Goal: Information Seeking & Learning: Learn about a topic

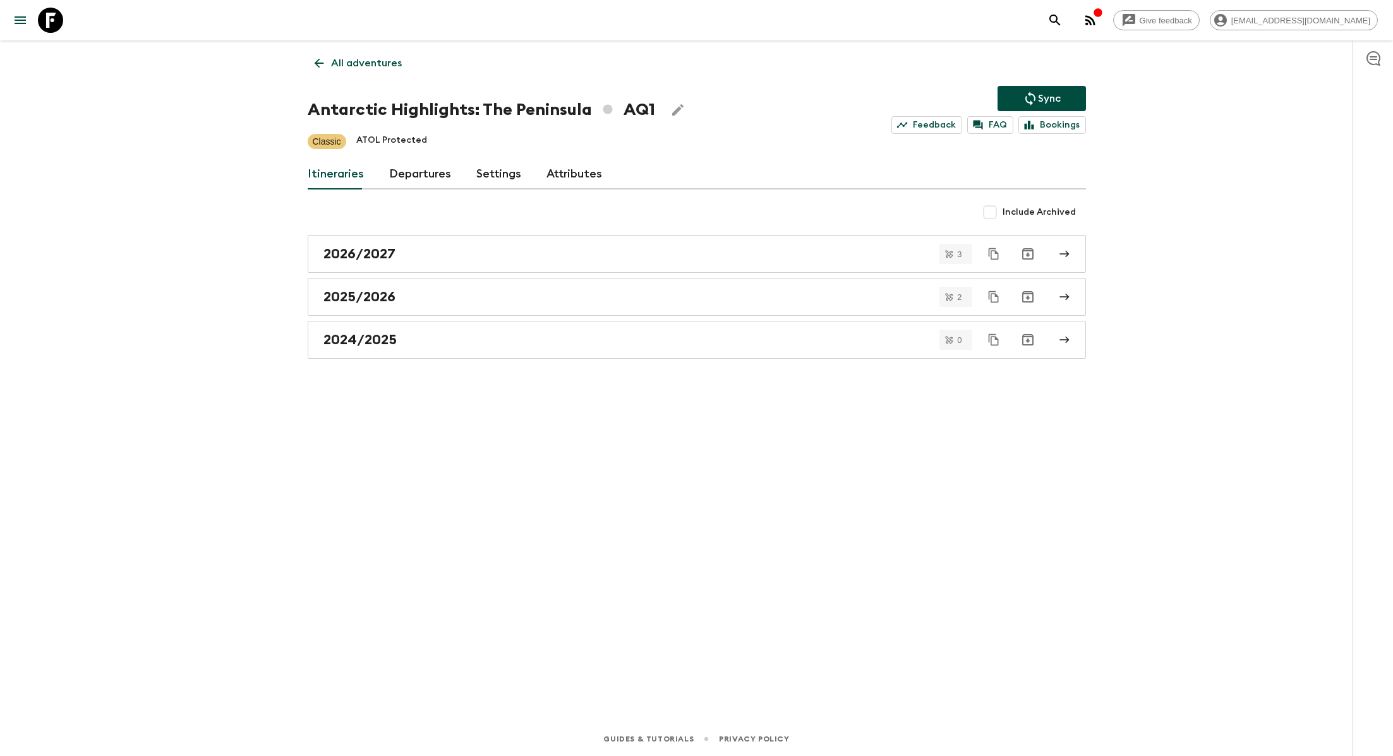
click at [365, 56] on p "All adventures" at bounding box center [366, 63] width 71 height 15
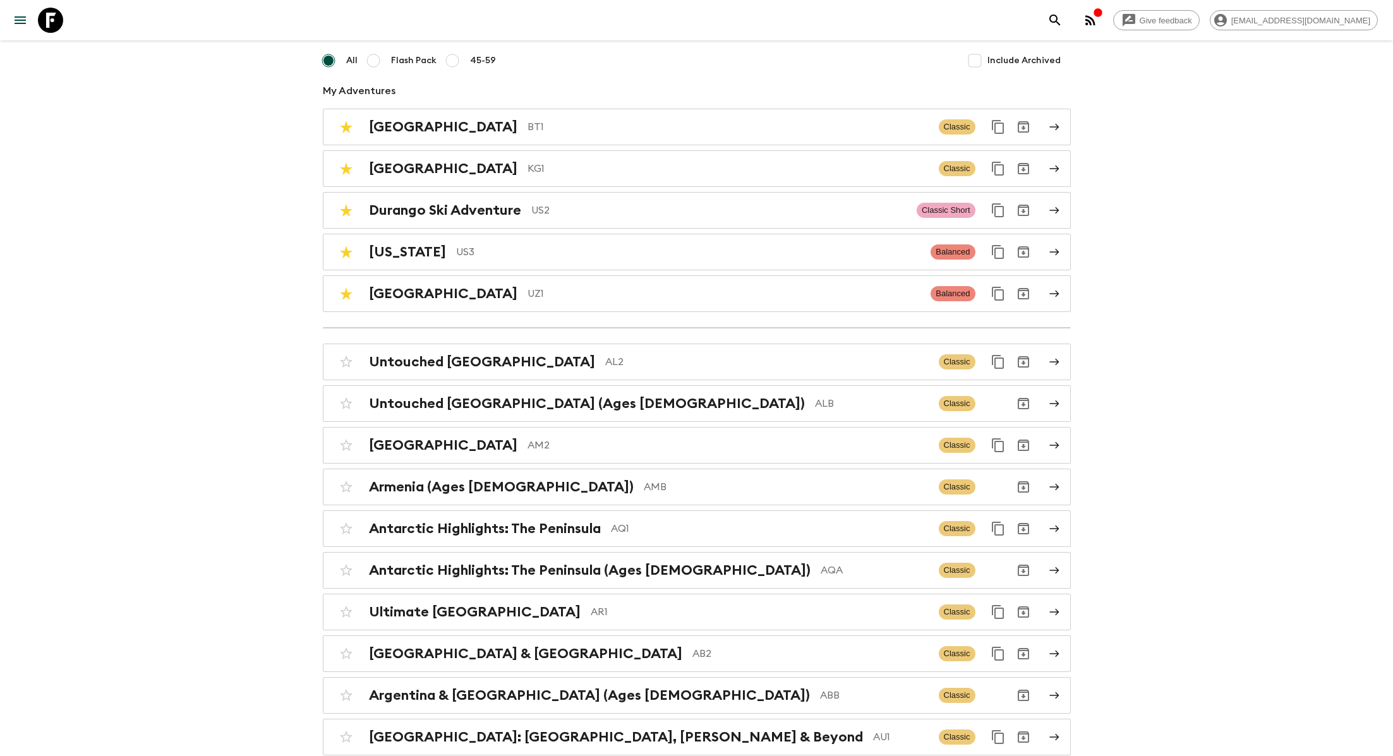
scroll to position [57, 0]
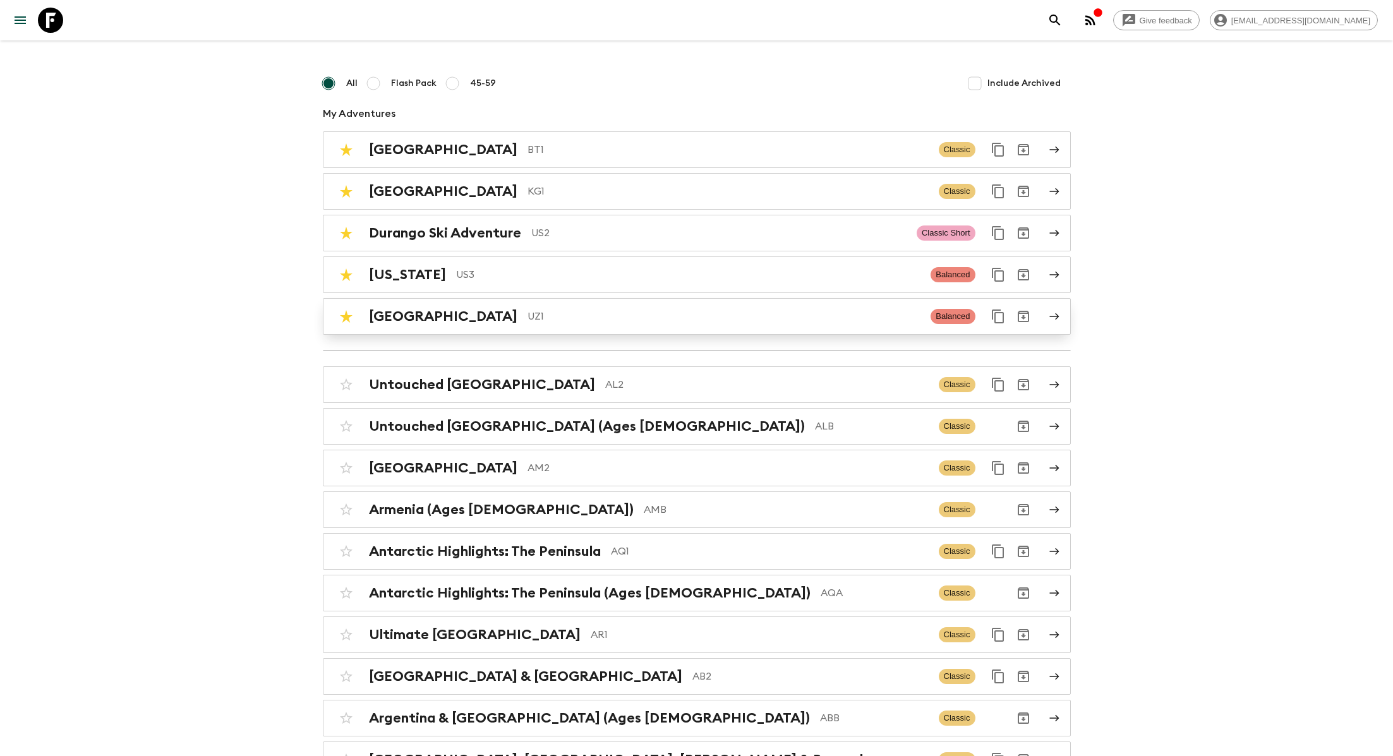
click at [528, 314] on p "UZ1" at bounding box center [725, 316] width 394 height 15
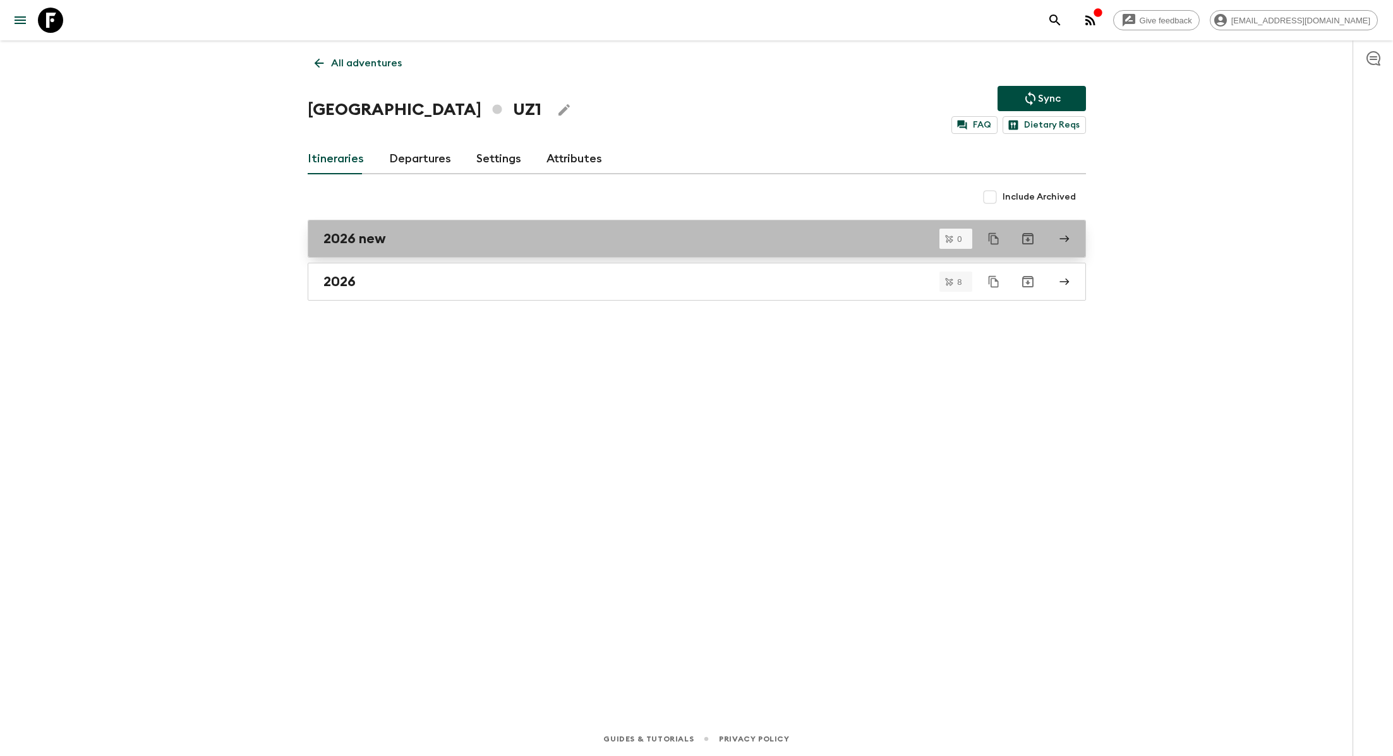
click at [422, 233] on div "2026 new" at bounding box center [685, 239] width 723 height 16
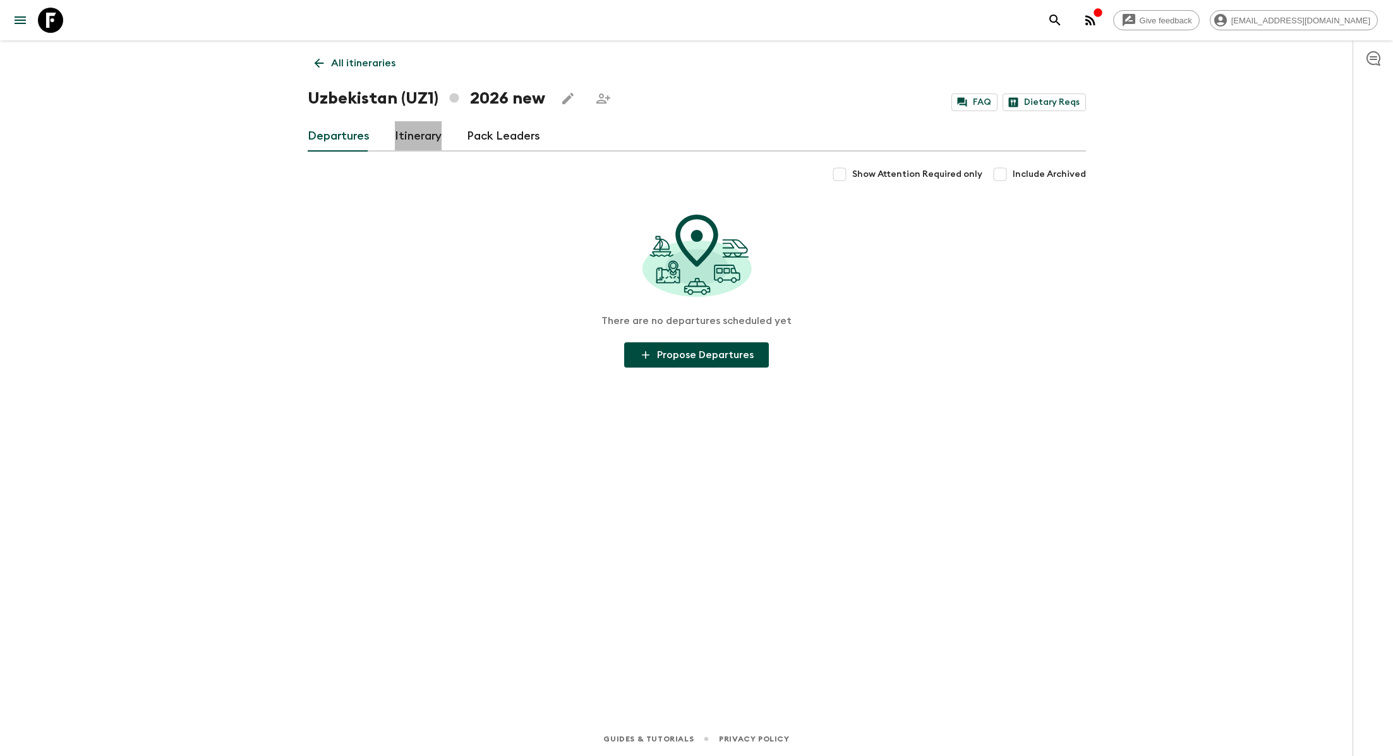
click at [403, 130] on link "Itinerary" at bounding box center [418, 136] width 47 height 30
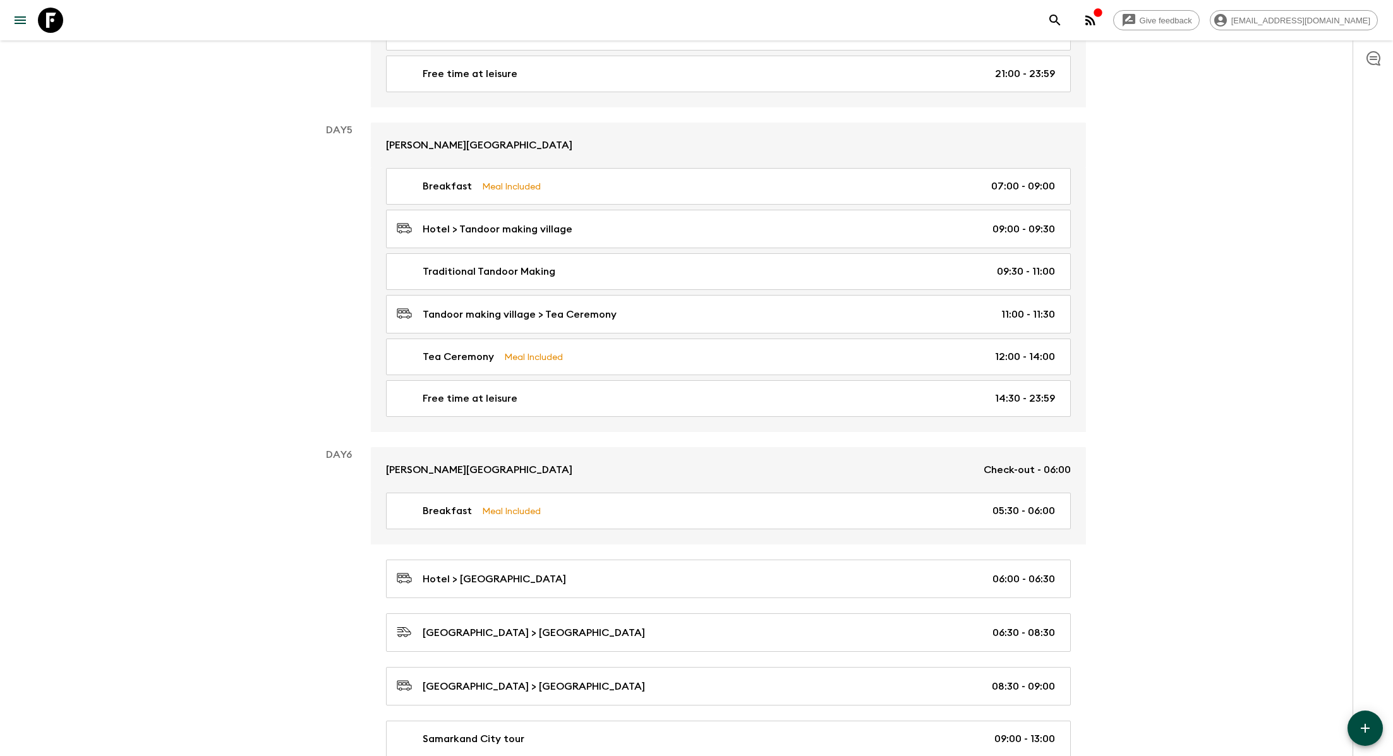
scroll to position [1373, 0]
